Goal: Information Seeking & Learning: Compare options

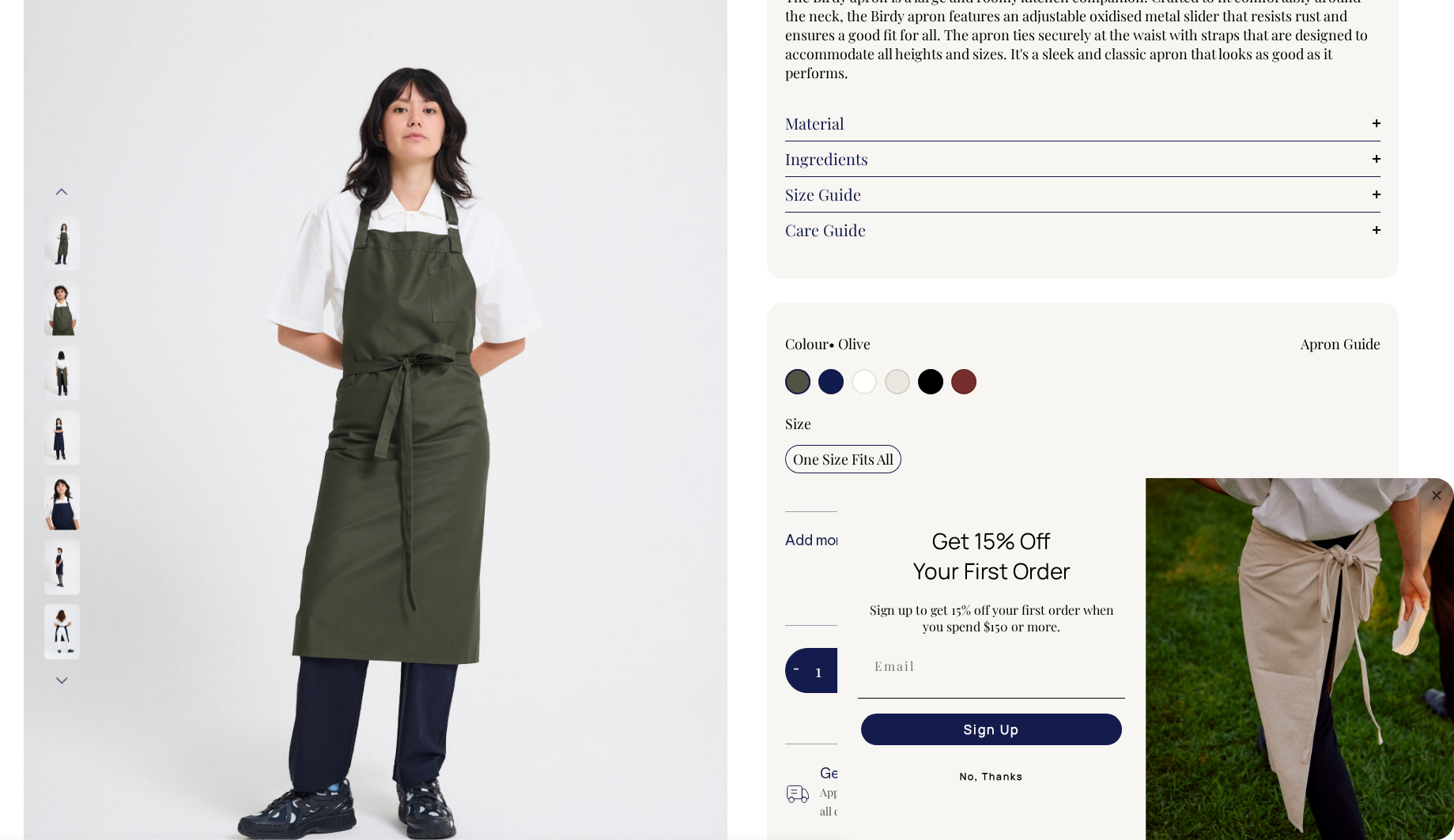
scroll to position [175, 0]
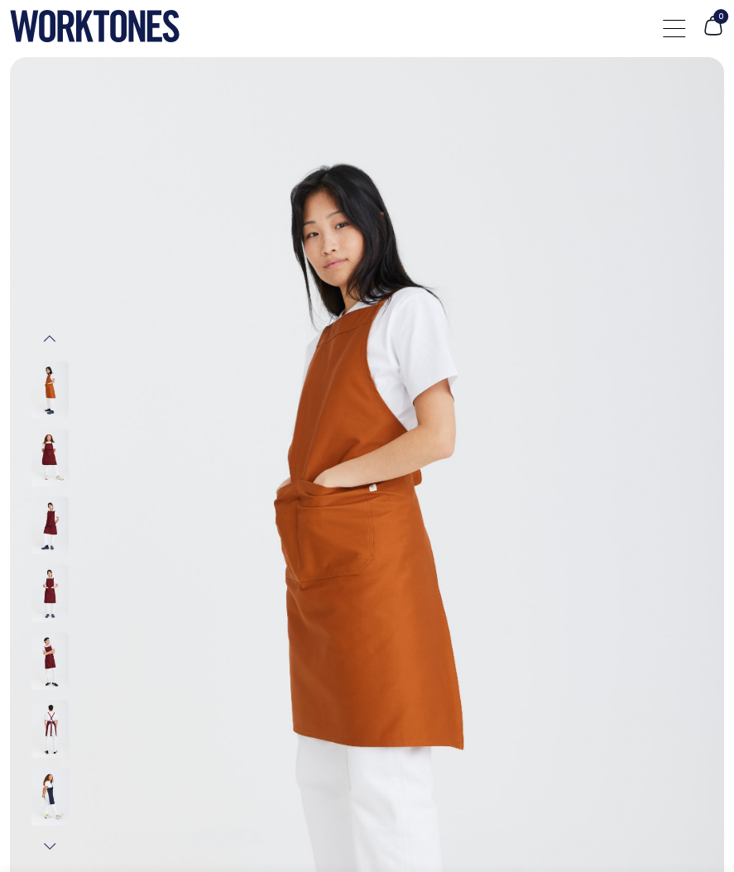
click at [49, 611] on img at bounding box center [49, 593] width 37 height 58
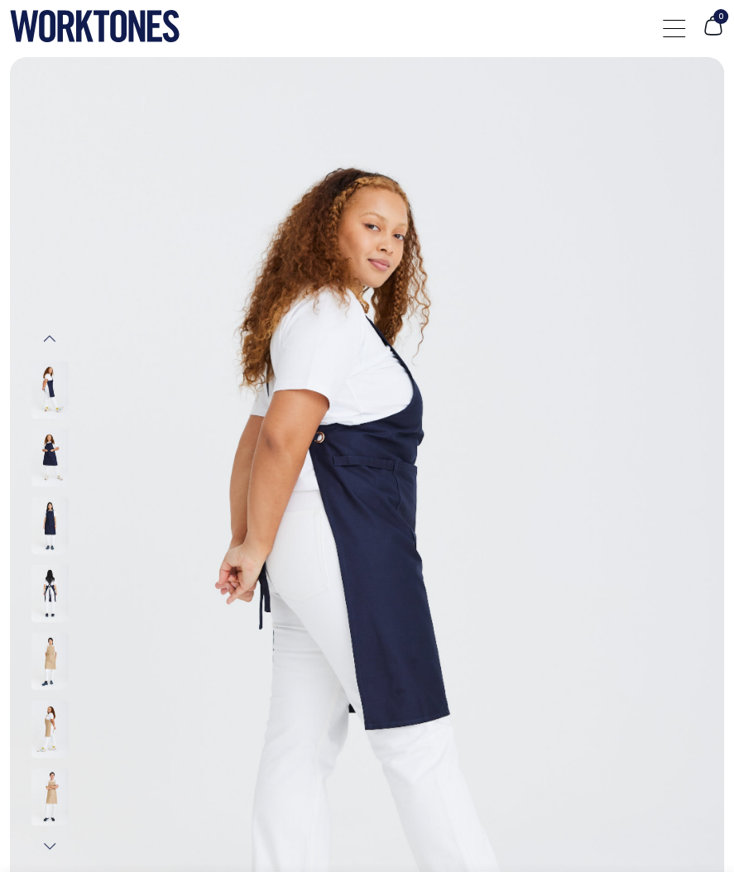
click at [49, 330] on button "Previous" at bounding box center [49, 338] width 25 height 33
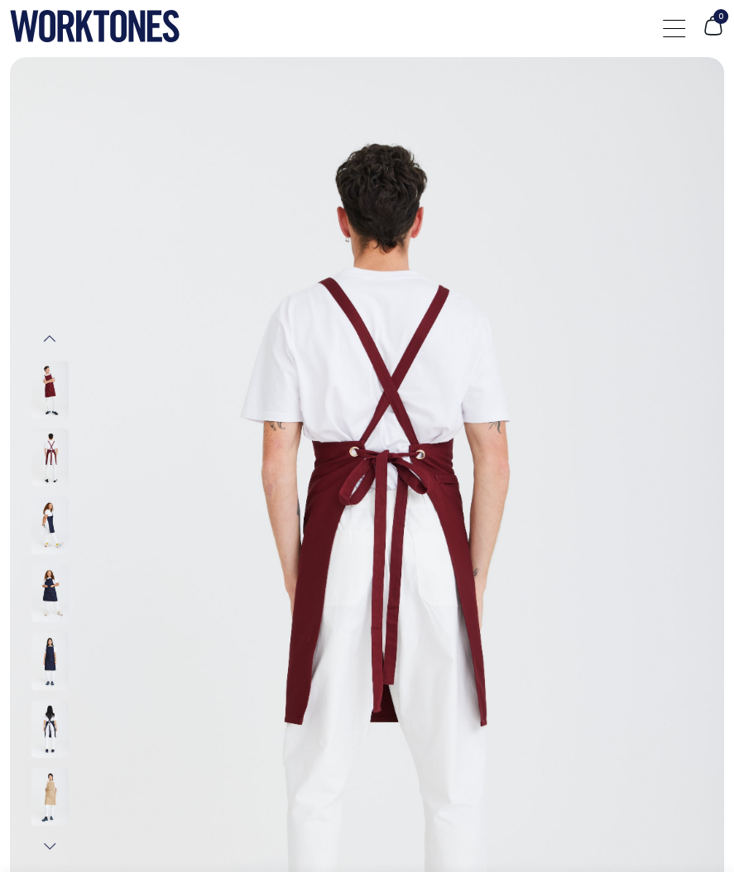
click at [49, 330] on button "Previous" at bounding box center [49, 338] width 25 height 33
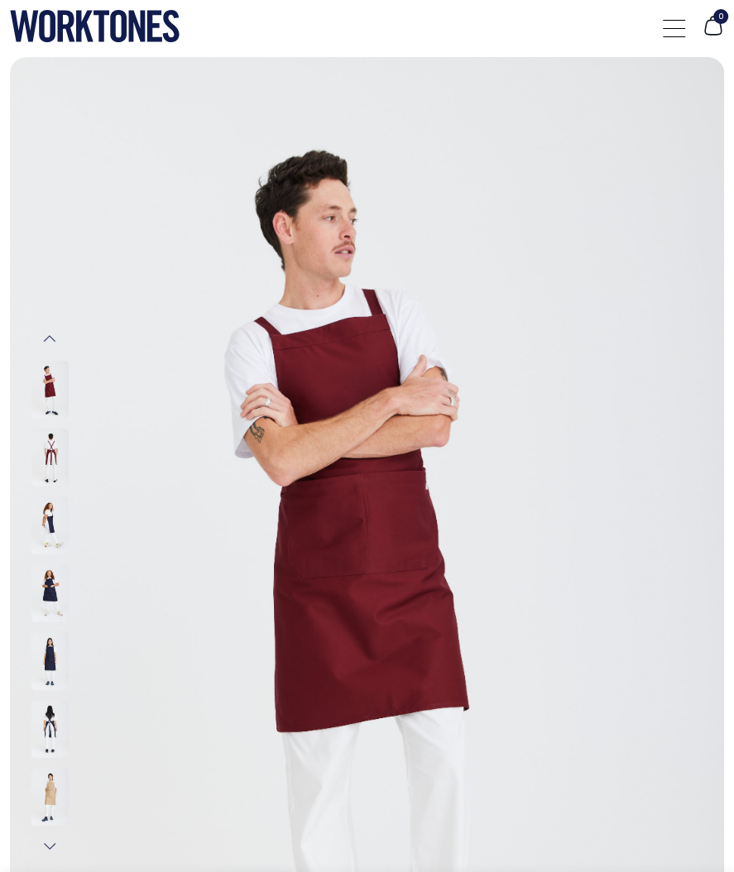
click at [49, 330] on button "Previous" at bounding box center [49, 338] width 25 height 33
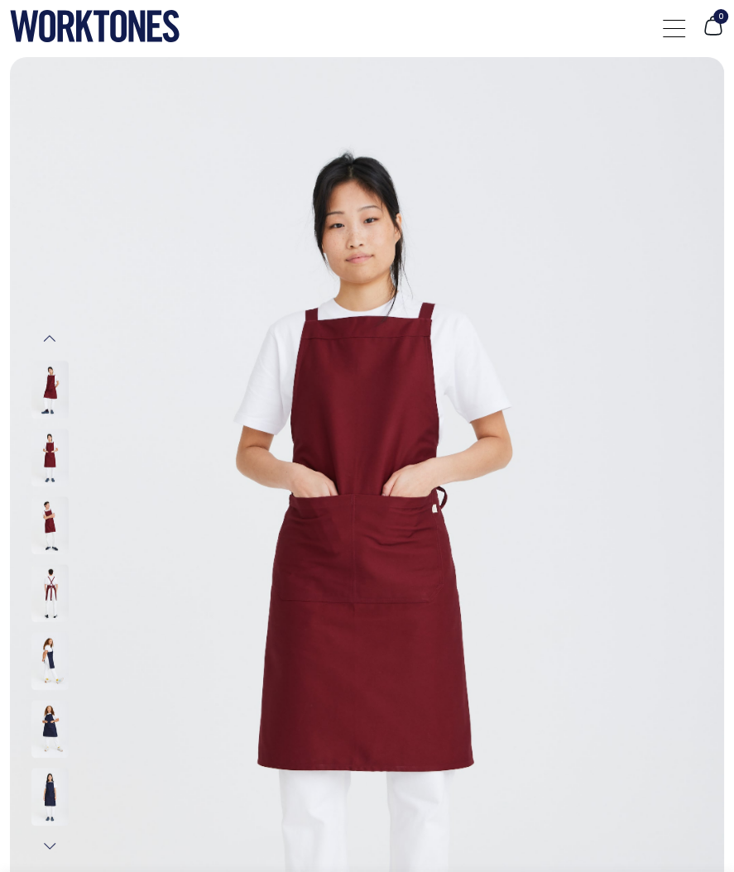
click at [49, 330] on button "Previous" at bounding box center [49, 338] width 25 height 33
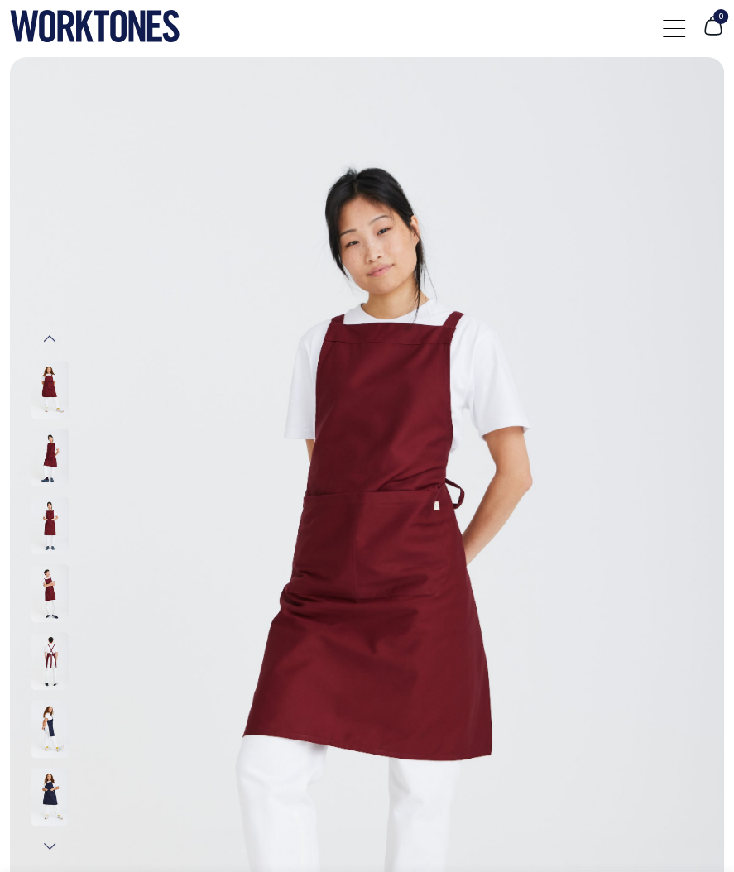
click at [49, 330] on button "Previous" at bounding box center [49, 338] width 25 height 33
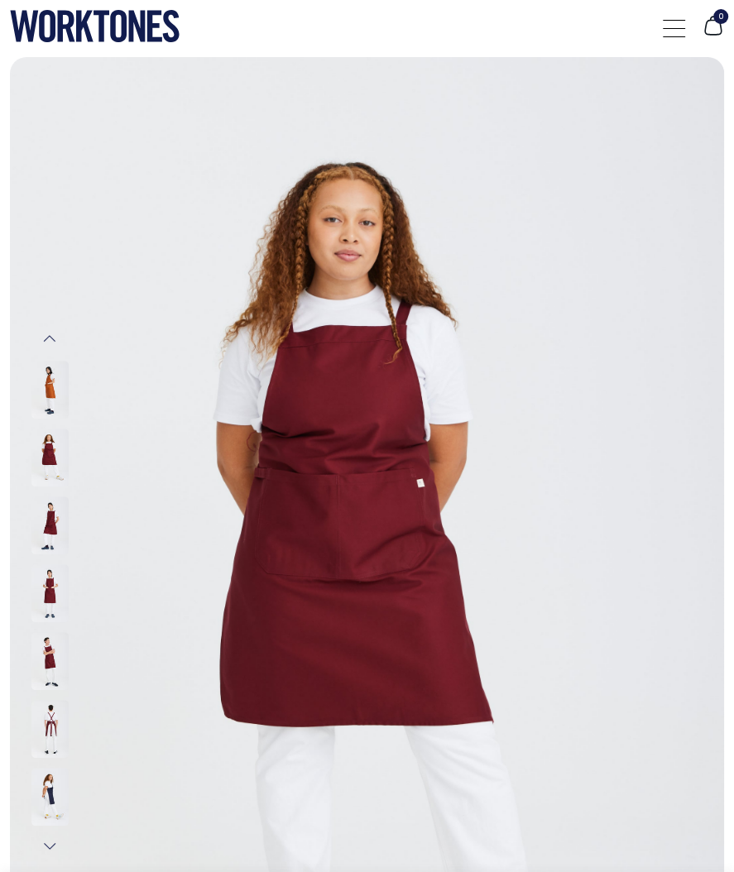
click at [49, 330] on button "Previous" at bounding box center [49, 338] width 25 height 33
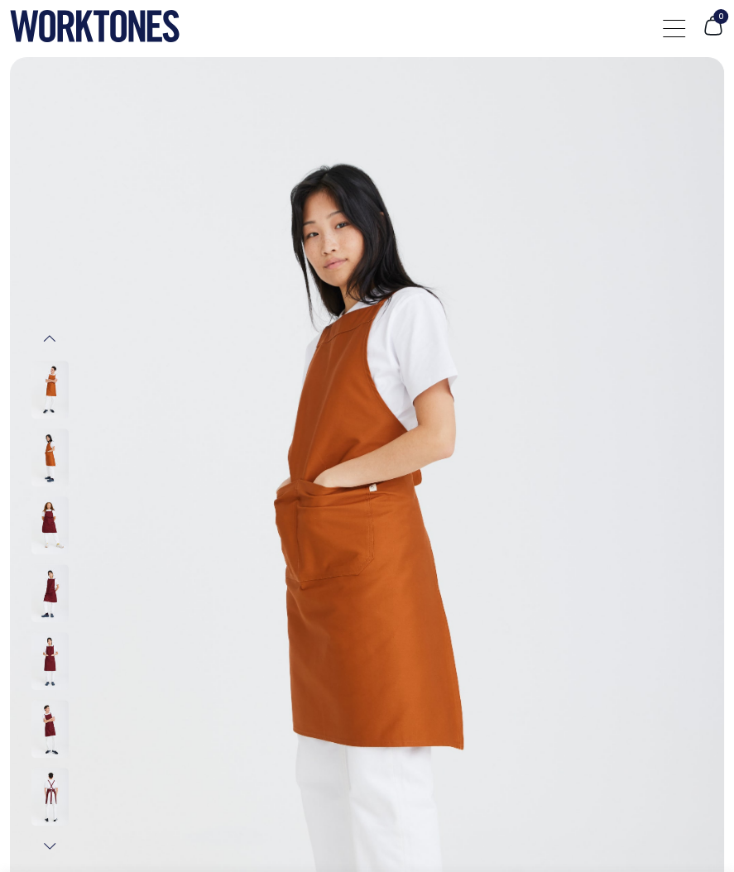
click at [49, 330] on button "Previous" at bounding box center [49, 338] width 25 height 33
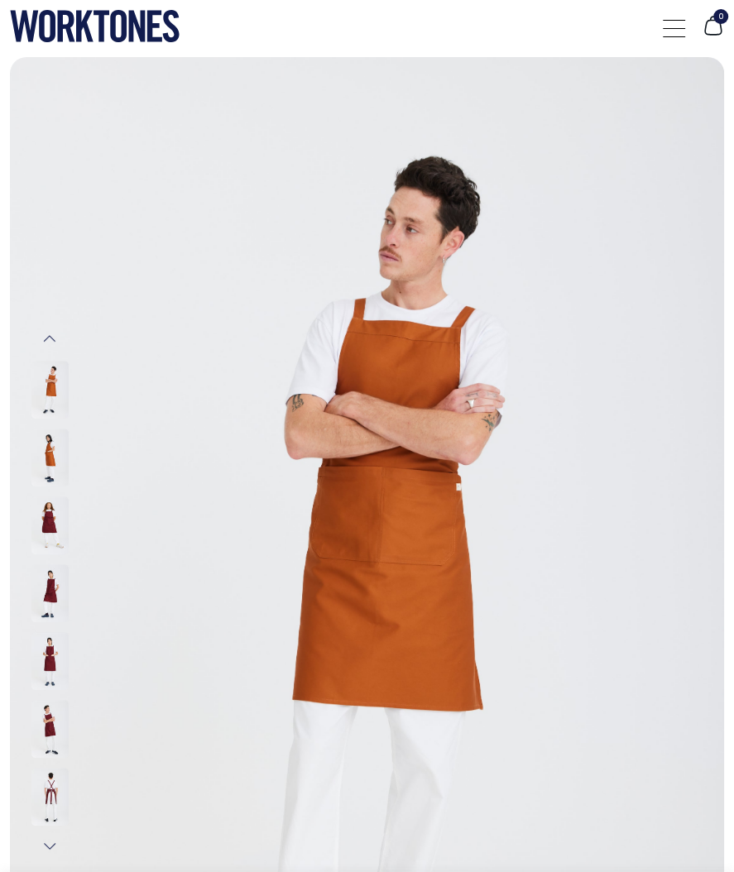
click at [49, 330] on button "Previous" at bounding box center [49, 338] width 25 height 33
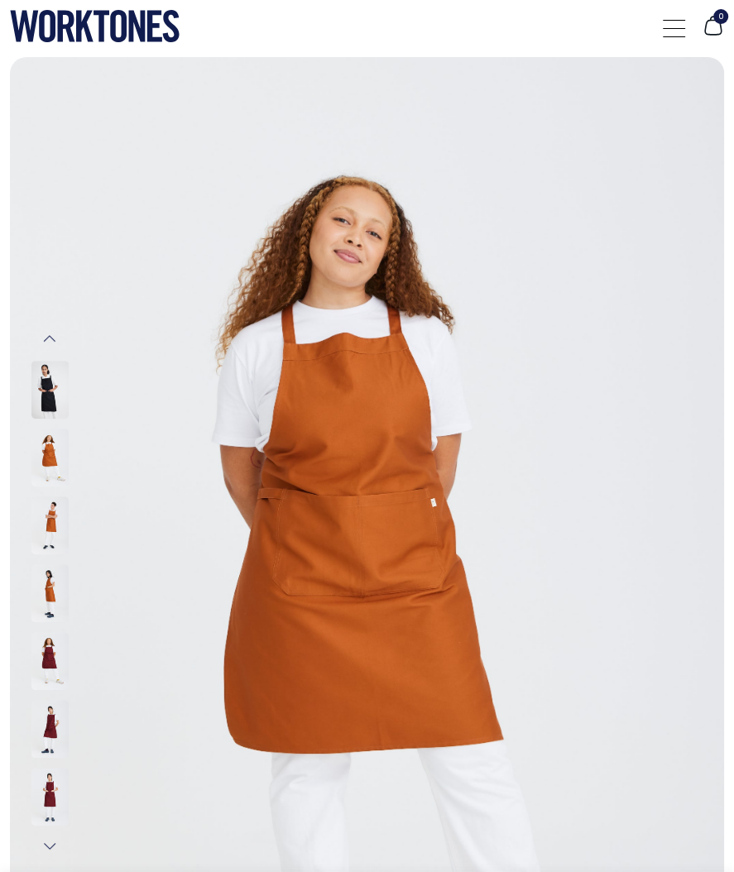
click at [49, 330] on button "Previous" at bounding box center [49, 338] width 25 height 33
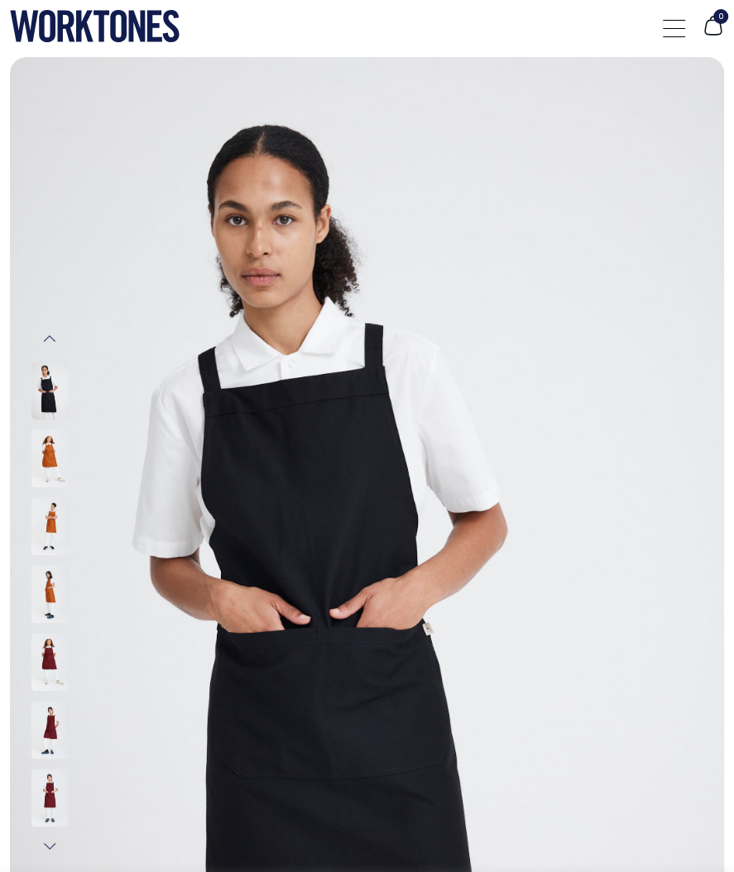
click at [49, 330] on button "Previous" at bounding box center [49, 338] width 25 height 33
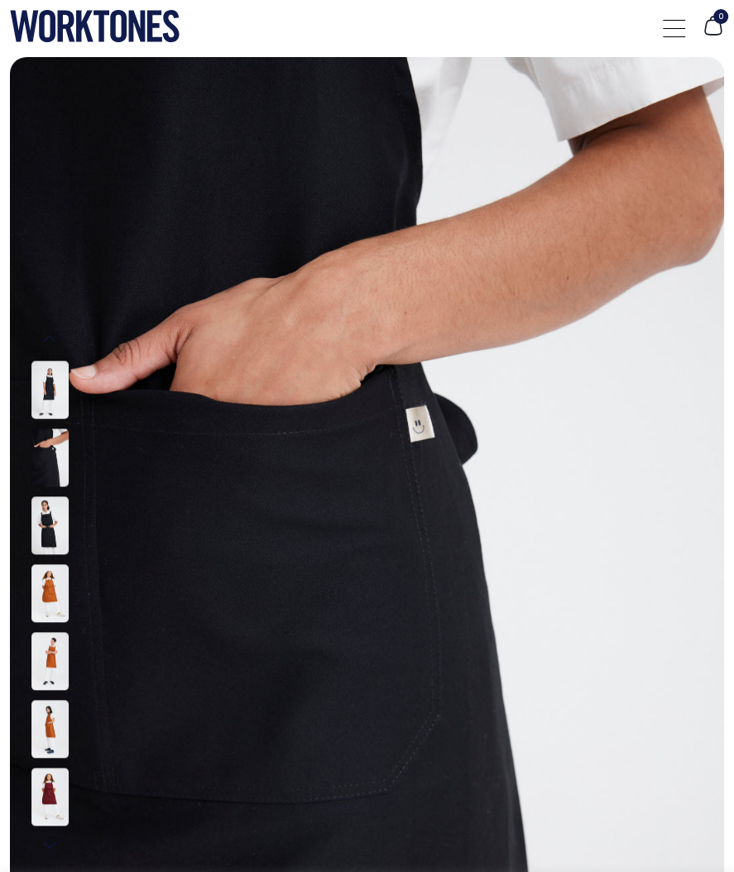
click at [49, 330] on button "Previous" at bounding box center [49, 338] width 25 height 33
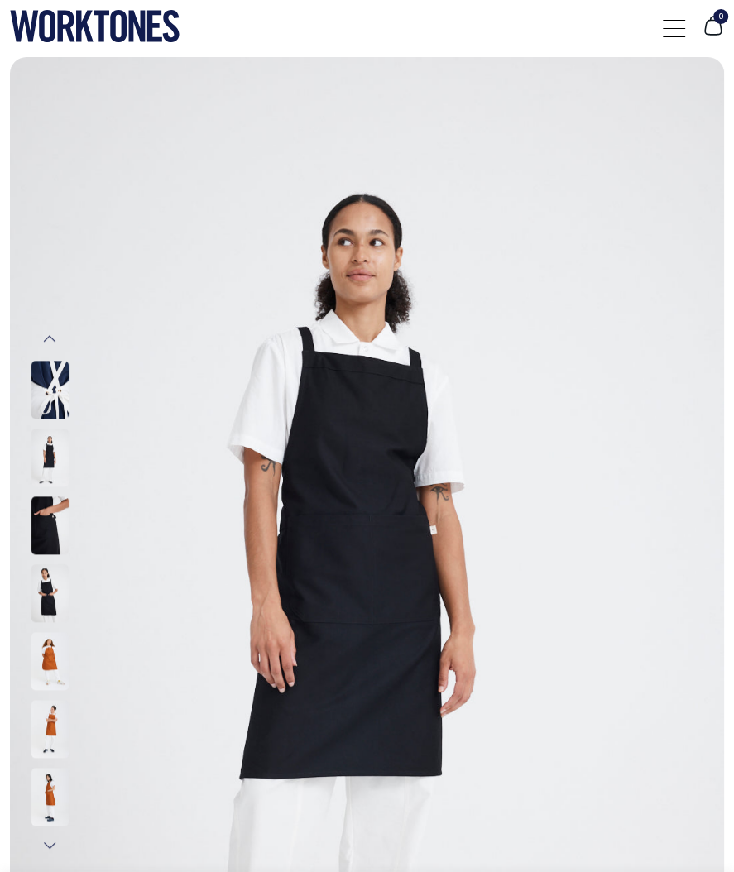
click at [49, 330] on button "Previous" at bounding box center [49, 338] width 25 height 33
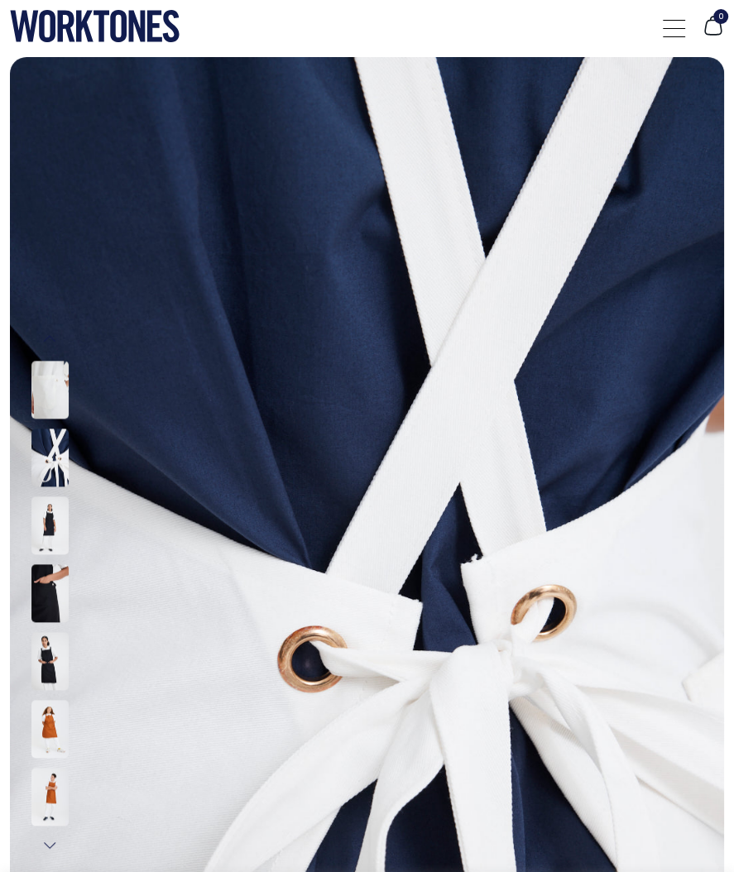
click at [49, 330] on button "Previous" at bounding box center [49, 338] width 25 height 33
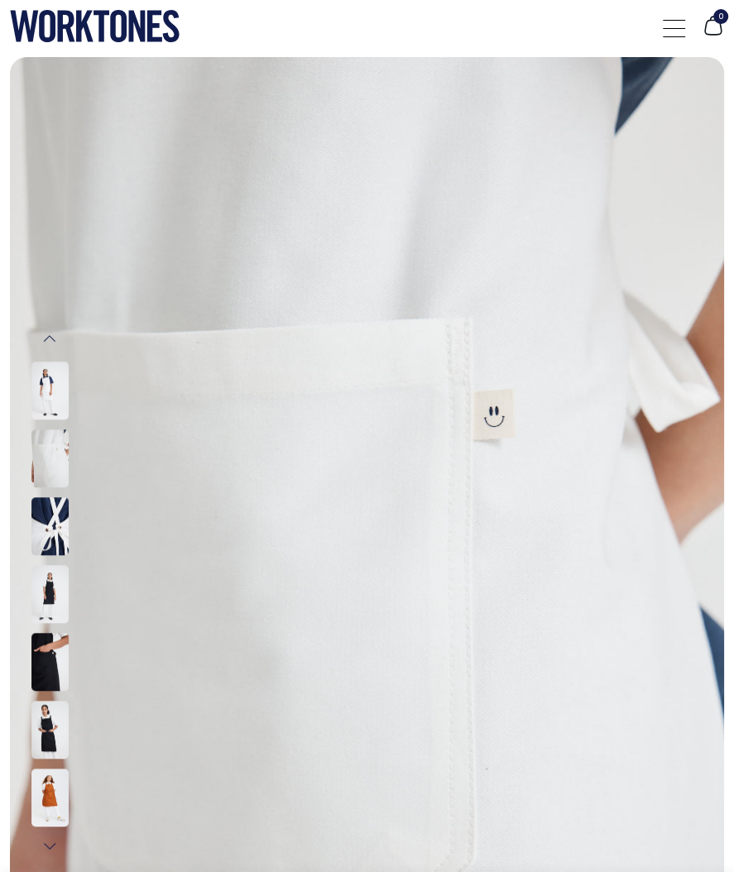
click at [49, 330] on button "Previous" at bounding box center [49, 338] width 25 height 33
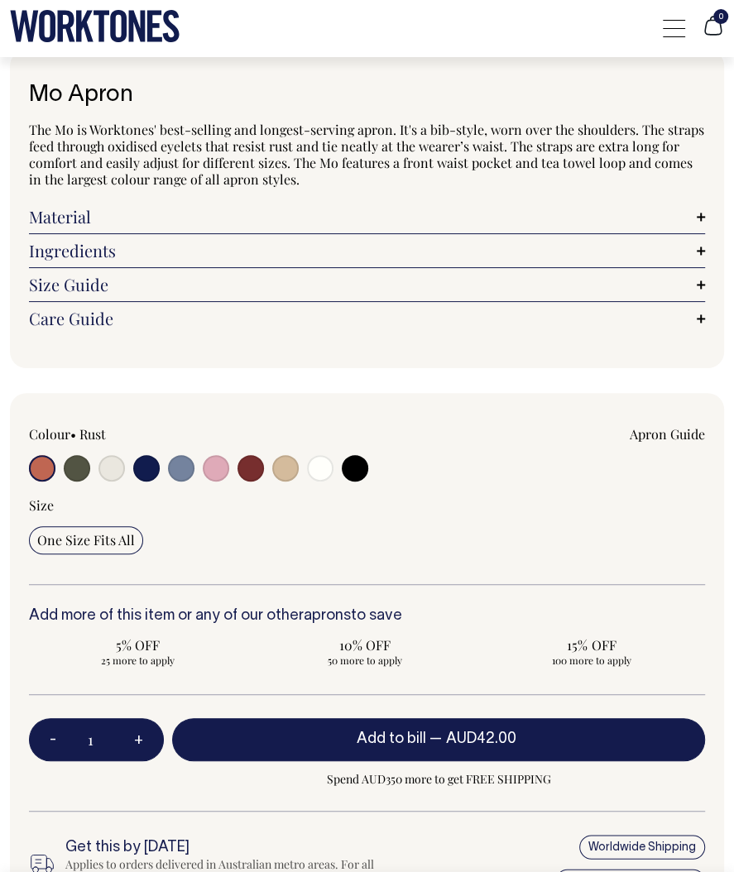
scroll to position [1086, 0]
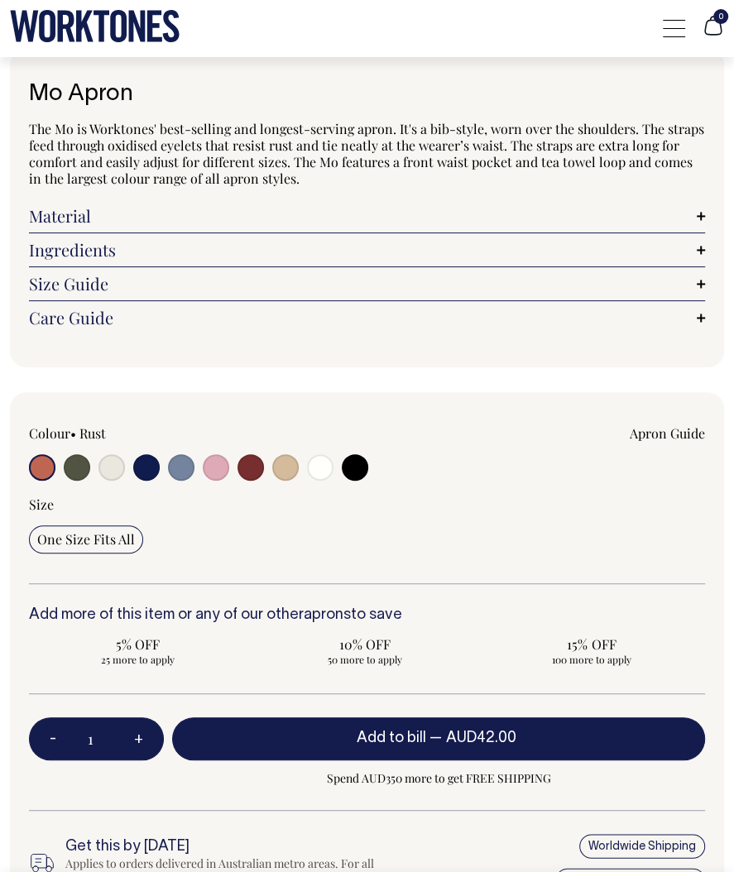
click at [75, 459] on input "radio" at bounding box center [77, 467] width 26 height 26
radio input "true"
select select "Olive"
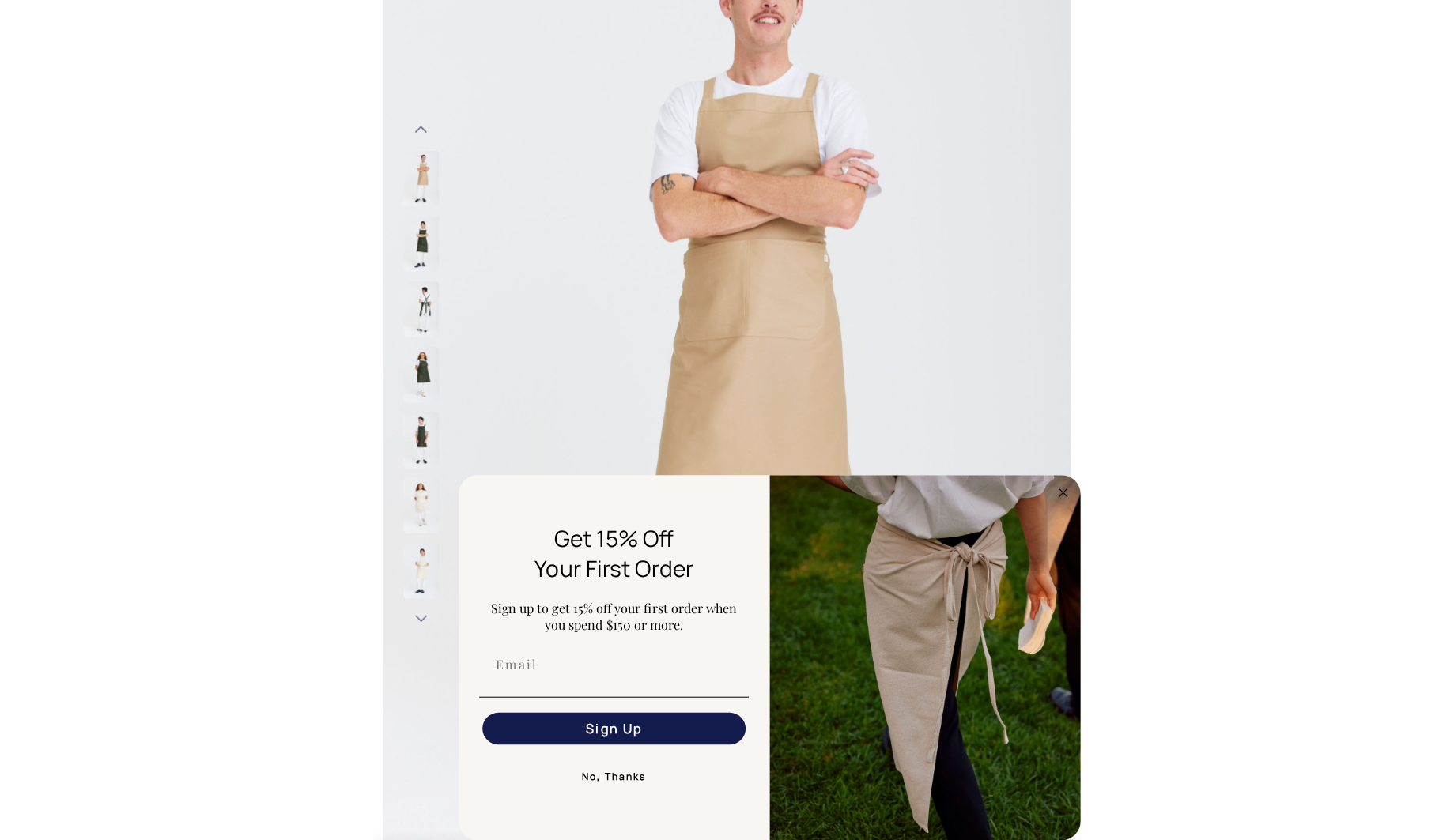
scroll to position [194, 0]
